Goal: Find specific page/section: Find specific page/section

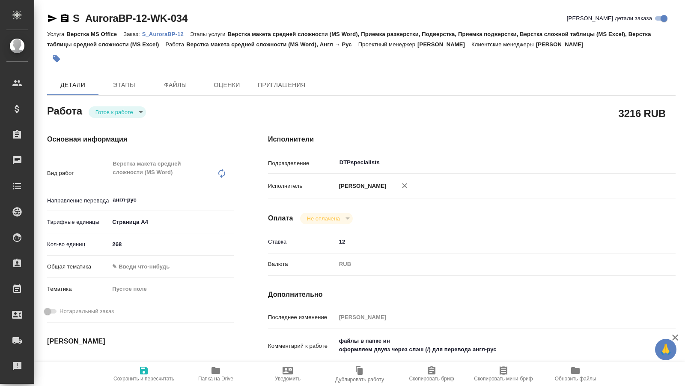
scroll to position [87, 0]
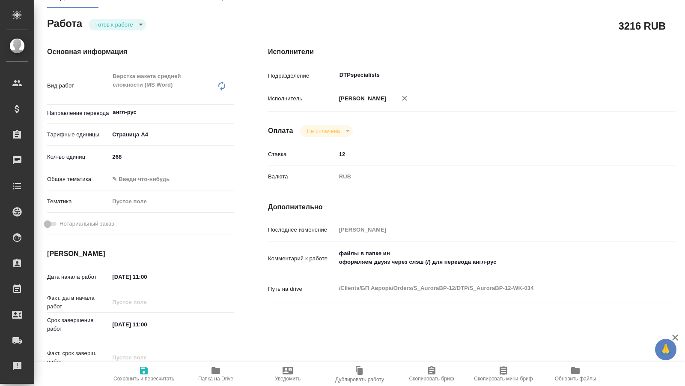
click at [668, 47] on div "Исполнители Подразделение DTPspecialists ​ Исполнитель [PERSON_NAME] Не оплачен…" at bounding box center [472, 221] width 442 height 383
